Goal: Task Accomplishment & Management: Use online tool/utility

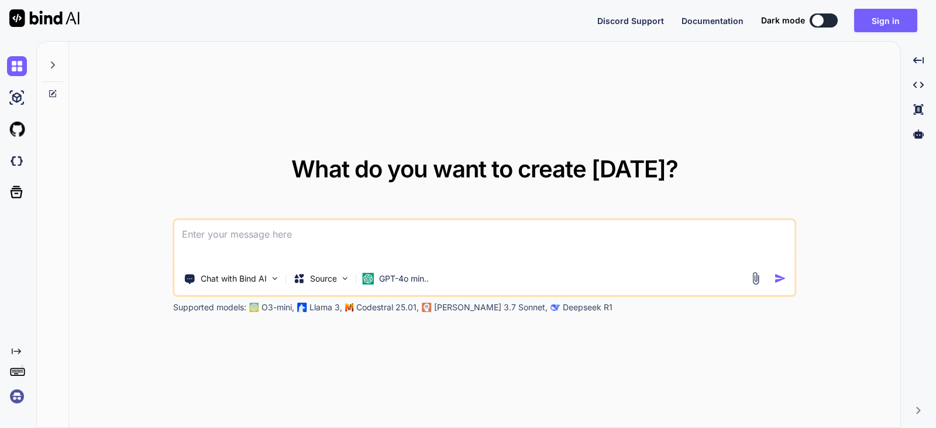
click at [283, 254] on textarea at bounding box center [485, 241] width 620 height 43
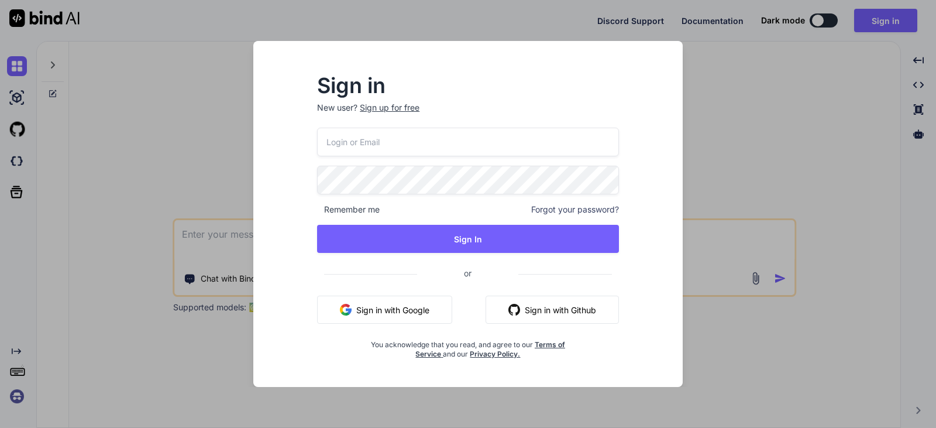
click at [708, 146] on div "Sign in New user? Sign up for free Remember me Forgot your password? Sign In or…" at bounding box center [468, 214] width 936 height 428
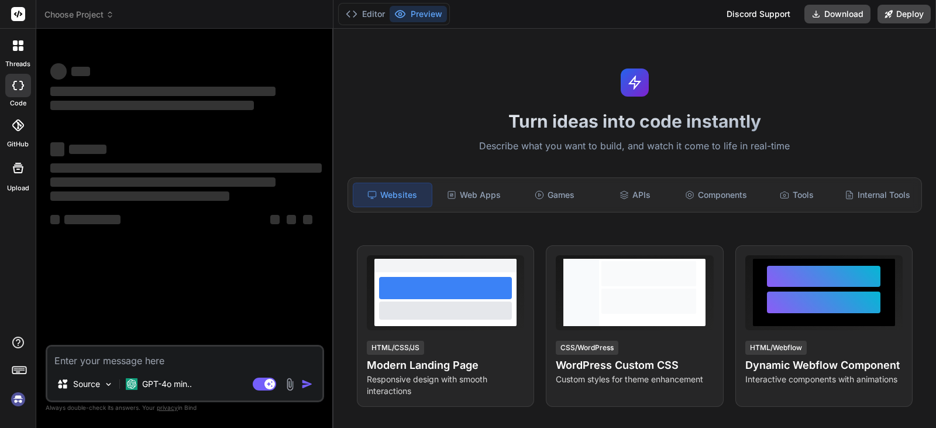
type textarea "x"
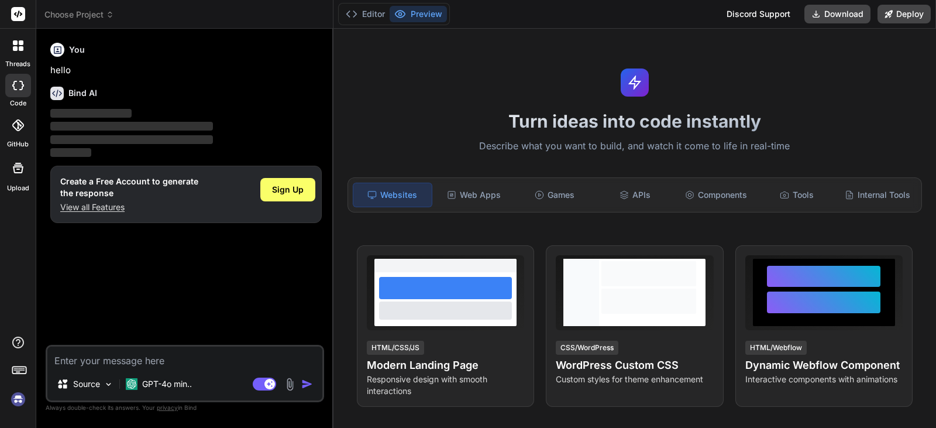
click at [174, 295] on div "You hello Bind AI ‌ ‌ ‌ ‌ Create a Free Account to generate the response View a…" at bounding box center [186, 191] width 276 height 307
click at [128, 365] on textarea at bounding box center [184, 356] width 275 height 21
type textarea "h"
type textarea "x"
type textarea "hl"
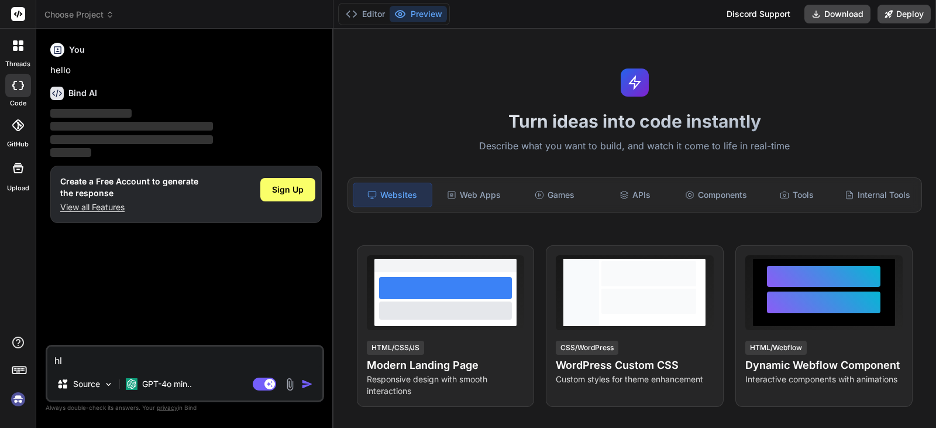
type textarea "x"
type textarea "hlo"
type textarea "x"
type textarea "hlo"
click at [308, 382] on img "button" at bounding box center [307, 384] width 12 height 12
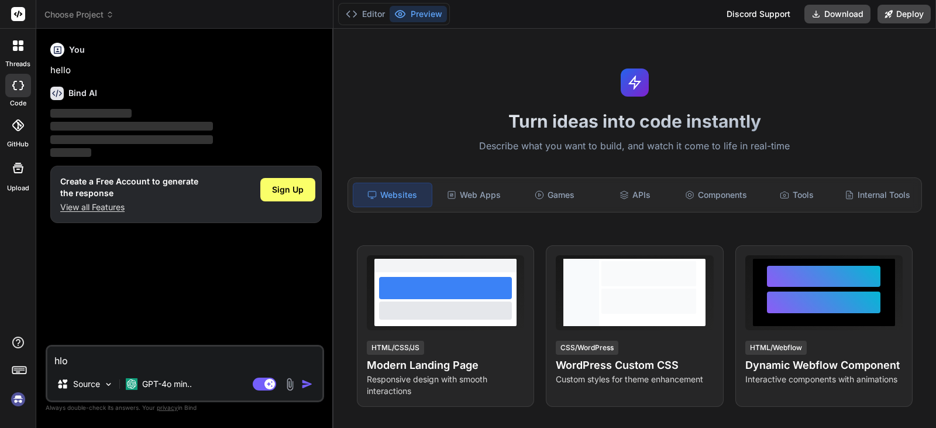
click at [308, 382] on img "button" at bounding box center [307, 384] width 12 height 12
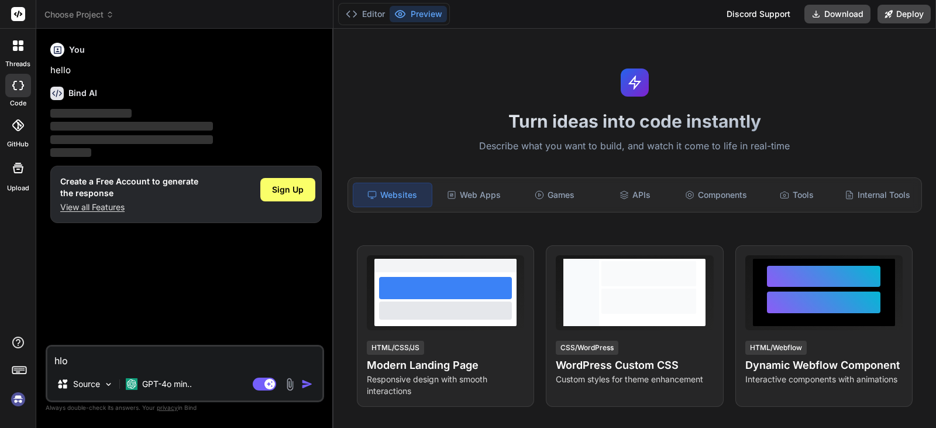
click at [301, 177] on div "Sign Up" at bounding box center [287, 194] width 55 height 37
click at [298, 187] on span "Sign Up" at bounding box center [288, 190] width 32 height 12
click at [218, 341] on div "You hello Bind AI ‌ ‌ ‌ ‌ Create a Free Account to generate the response View a…" at bounding box center [186, 191] width 276 height 307
drag, startPoint x: 203, startPoint y: 355, endPoint x: 192, endPoint y: 359, distance: 12.1
click at [202, 355] on textarea "hlo" at bounding box center [184, 356] width 275 height 21
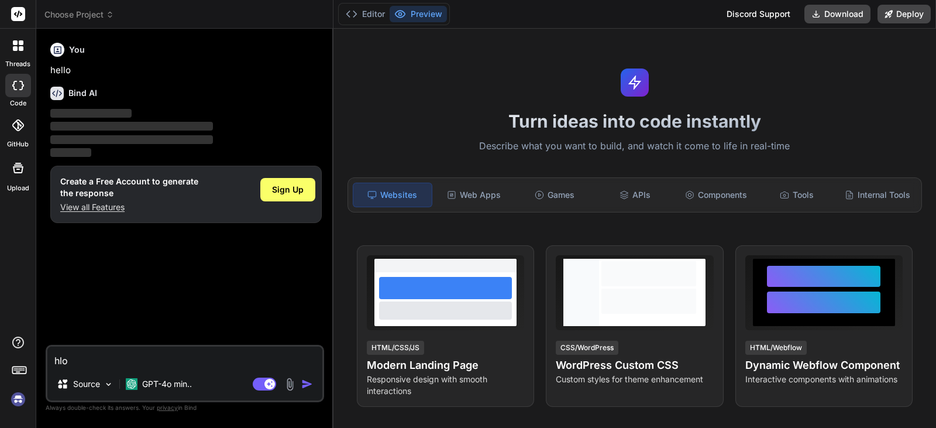
click at [163, 366] on textarea "hlo" at bounding box center [184, 356] width 275 height 21
click at [157, 381] on p "GPT-4o min.." at bounding box center [167, 384] width 50 height 12
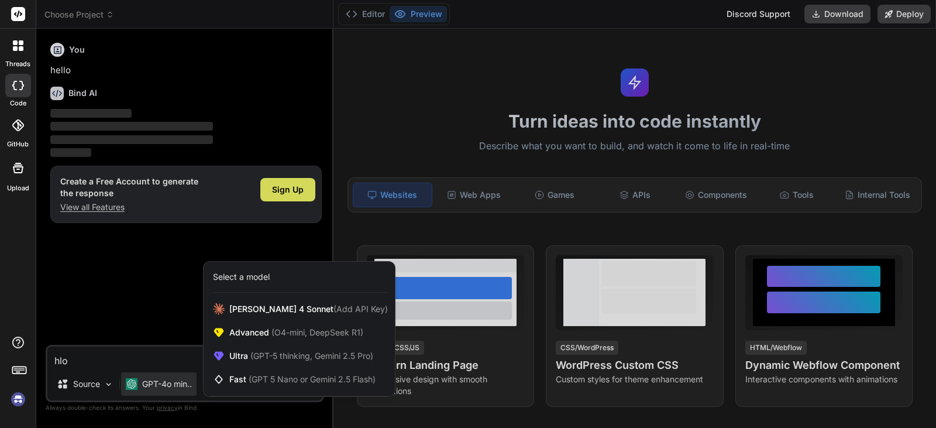
click at [180, 361] on div at bounding box center [468, 214] width 936 height 428
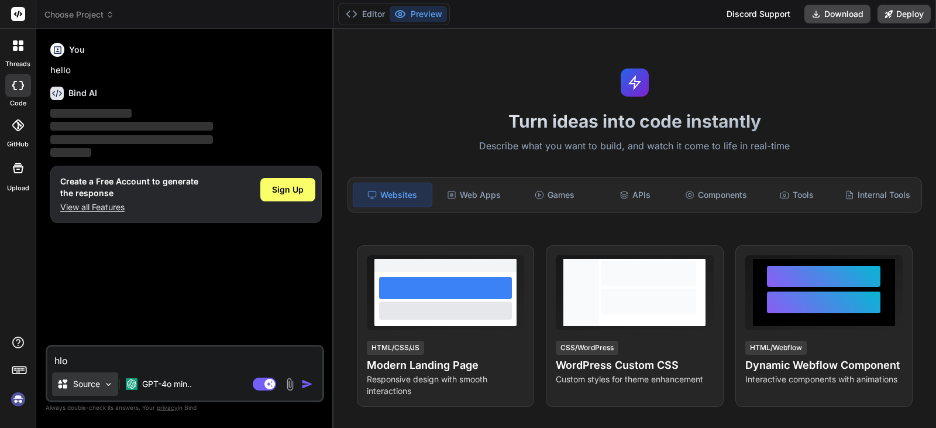
click at [94, 379] on p "Source" at bounding box center [86, 384] width 27 height 12
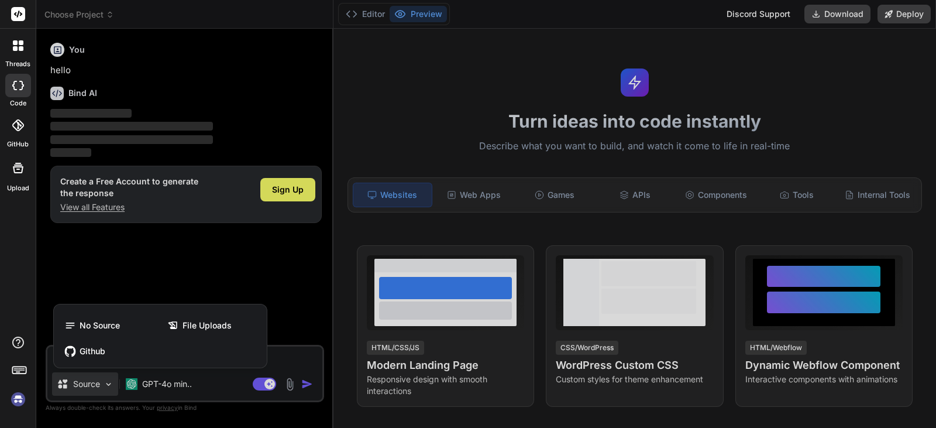
click at [148, 270] on div at bounding box center [468, 214] width 936 height 428
type textarea "x"
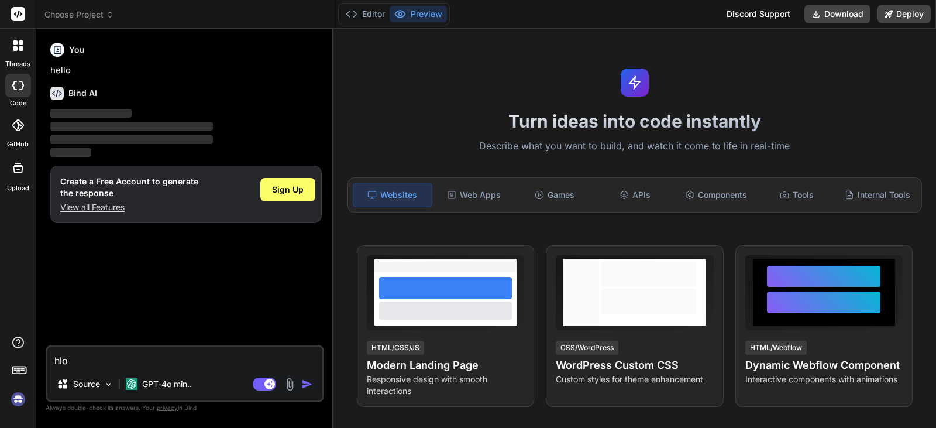
click at [307, 375] on div "Source GPT-4o min.." at bounding box center [184, 386] width 275 height 28
